Goal: Task Accomplishment & Management: Manage account settings

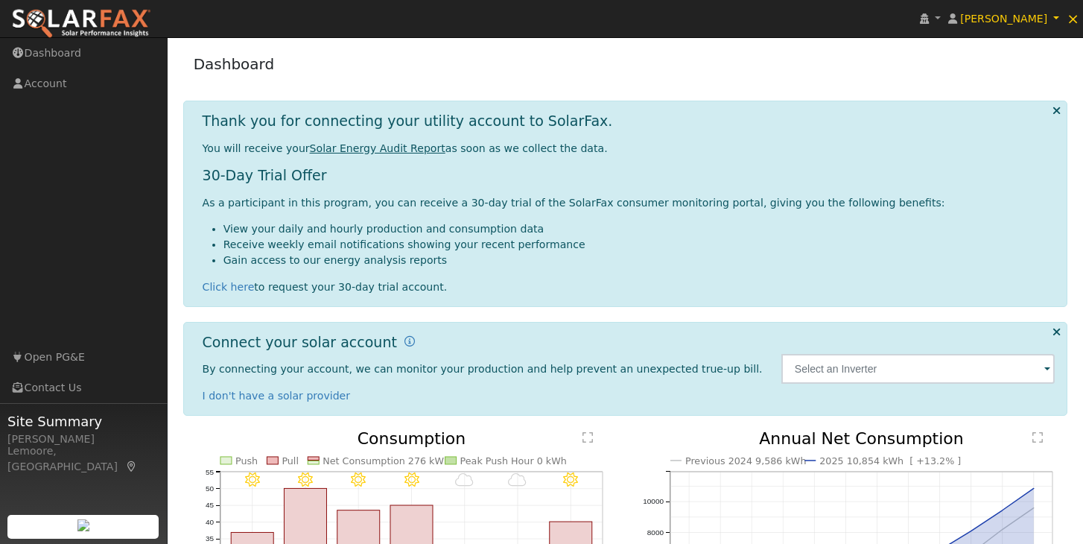
drag, startPoint x: 767, startPoint y: 28, endPoint x: 592, endPoint y: 28, distance: 175.1
click at [592, 28] on nav "[PERSON_NAME] [PERSON_NAME] Profile Reset User Help Center Terms Of Service See…" at bounding box center [541, 19] width 1083 height 38
click at [54, 19] on img at bounding box center [81, 23] width 140 height 31
click at [50, 57] on link "Dashboard" at bounding box center [84, 53] width 168 height 31
click at [48, 84] on link "Account" at bounding box center [84, 84] width 168 height 31
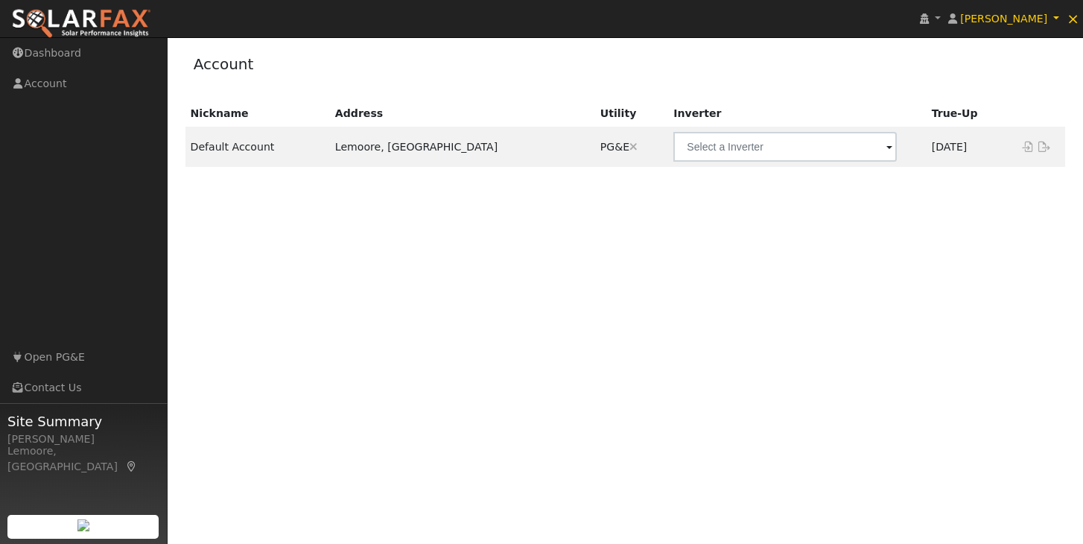
click at [50, 113] on ul "Navigation Dashboard Account Links Open PG&E Contact Us" at bounding box center [84, 310] width 168 height 544
click at [146, 256] on ul "Navigation Dashboard Account Links Open PG&E Contact Us" at bounding box center [84, 310] width 168 height 544
click at [1071, 19] on span "×" at bounding box center [1073, 19] width 13 height 18
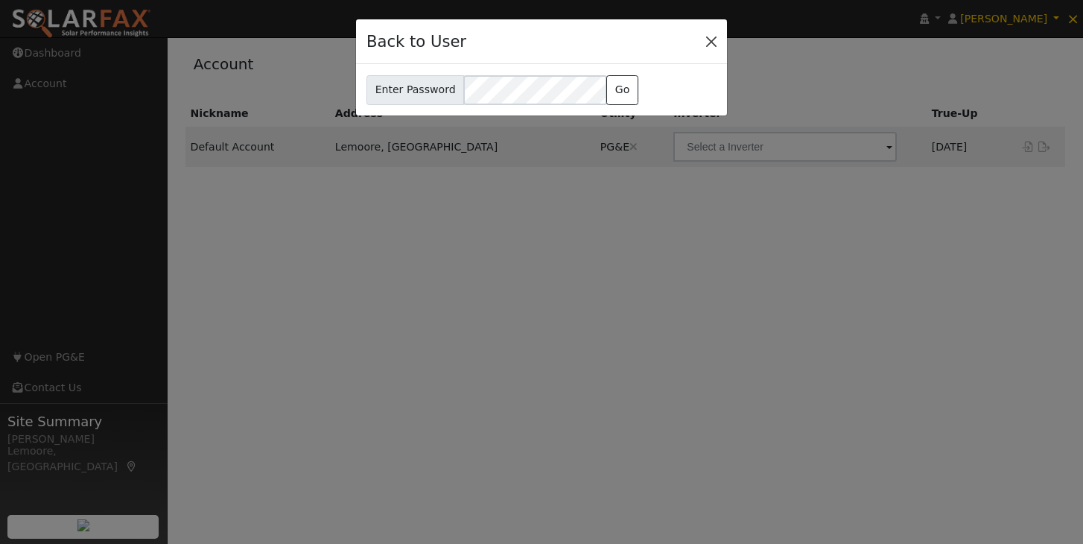
click at [711, 39] on button "Close" at bounding box center [711, 41] width 21 height 21
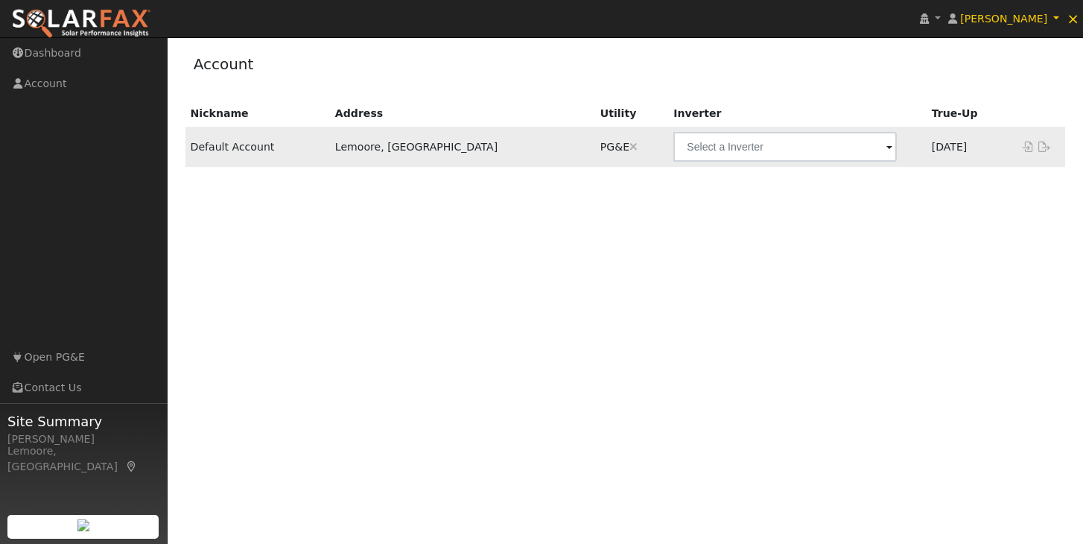
click at [887, 150] on span at bounding box center [890, 147] width 6 height 17
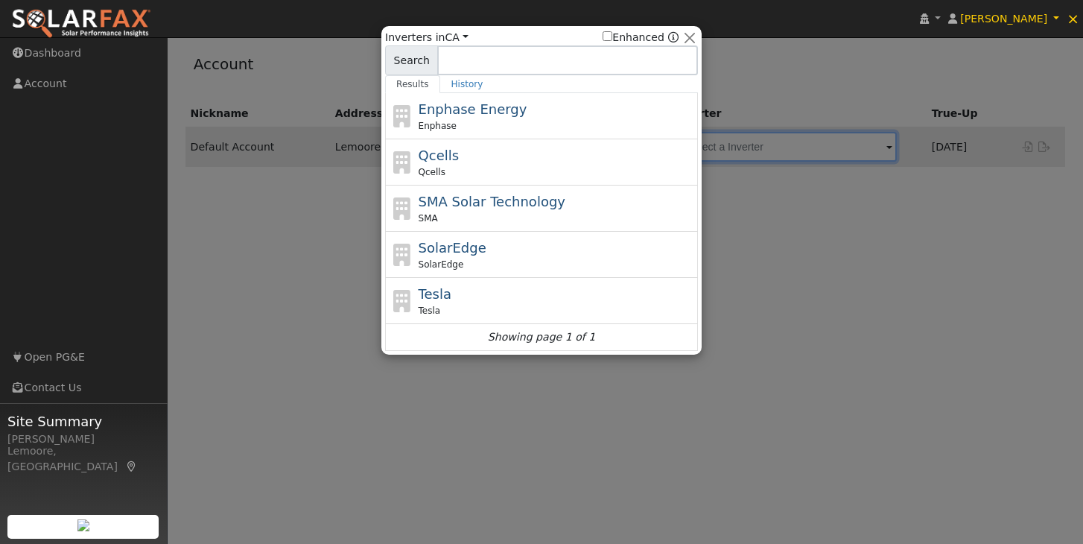
click at [805, 197] on div at bounding box center [541, 272] width 1083 height 544
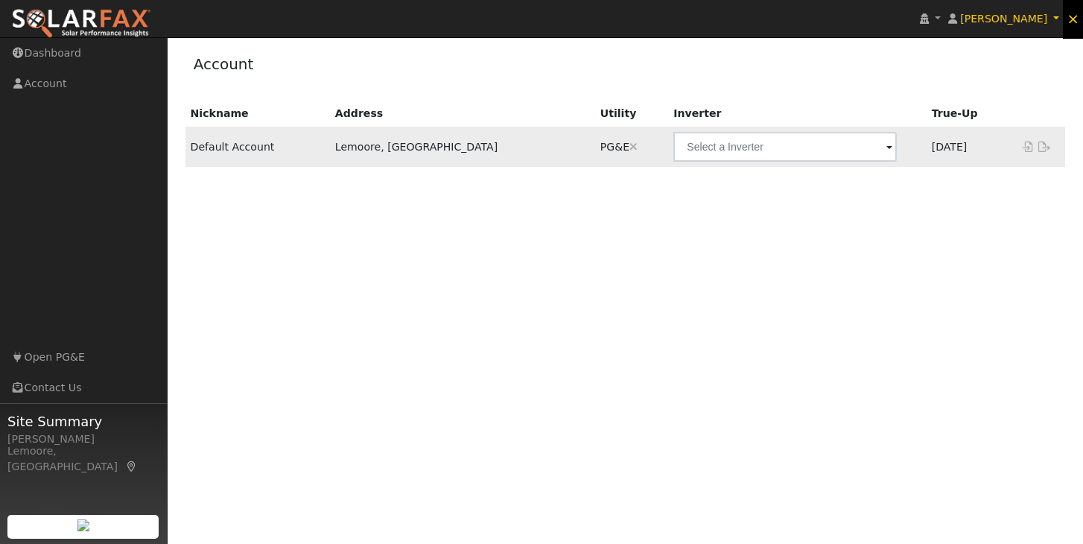
click at [1075, 22] on span "×" at bounding box center [1073, 19] width 13 height 18
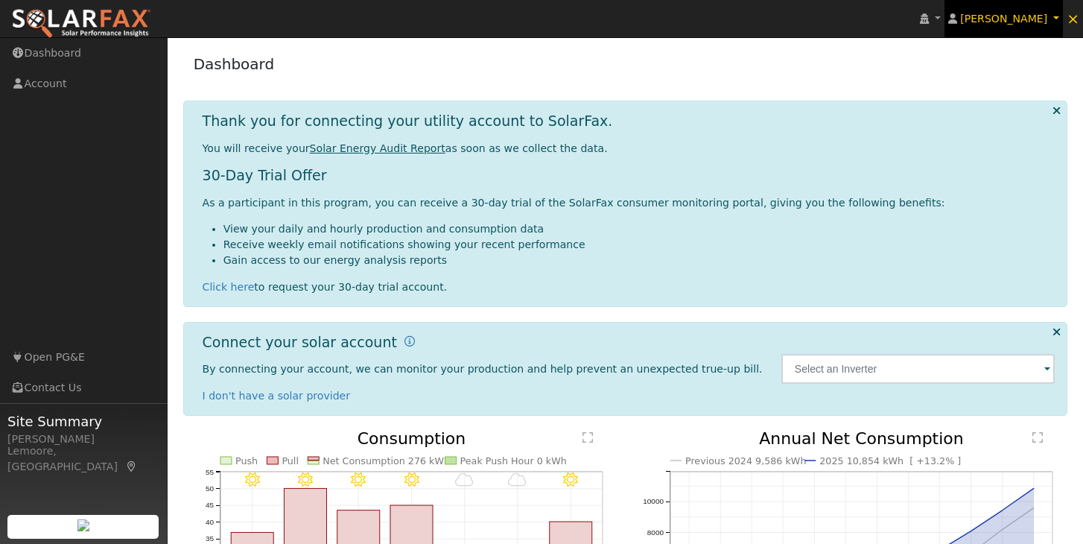
click at [1059, 18] on link "[PERSON_NAME]" at bounding box center [1004, 18] width 119 height 37
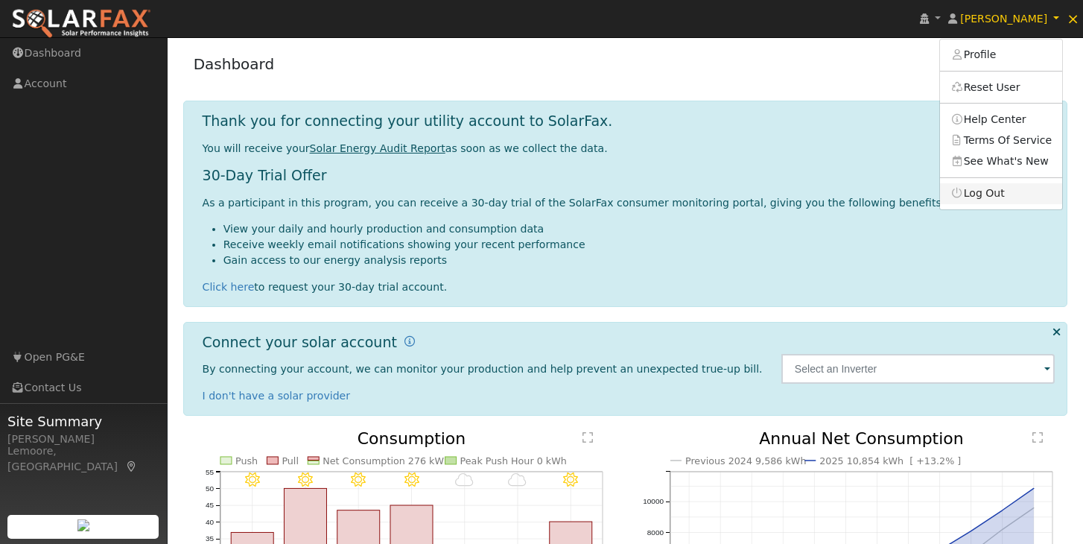
click at [992, 194] on link "Log Out" at bounding box center [1001, 193] width 122 height 21
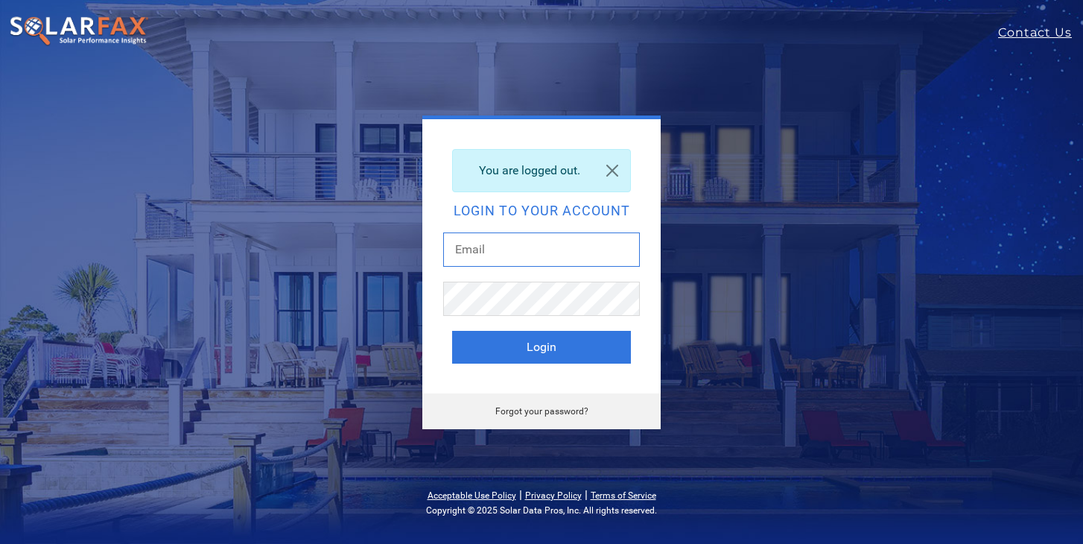
type input "[EMAIL_ADDRESS][DOMAIN_NAME]"
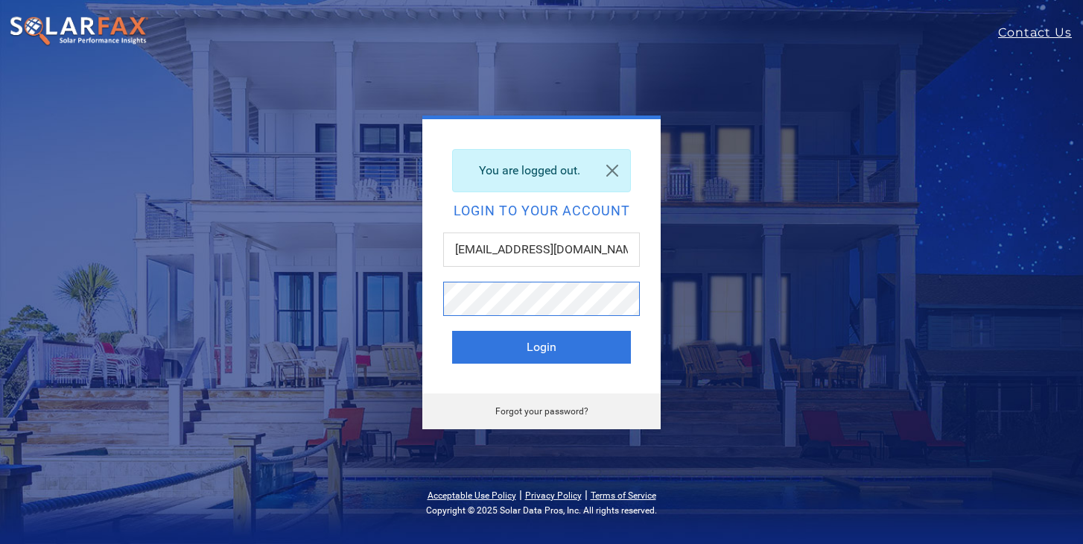
click at [542, 346] on button "Login" at bounding box center [541, 347] width 179 height 33
